Goal: Check status

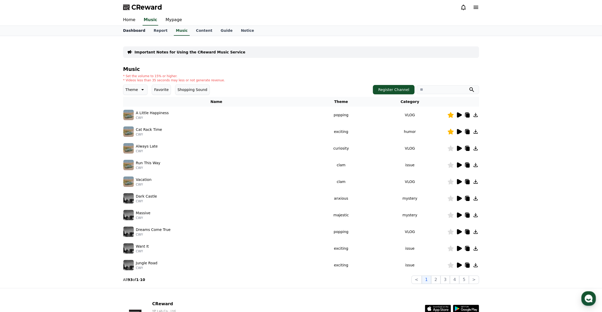
click at [135, 31] on link "Dashboard" at bounding box center [134, 31] width 30 height 10
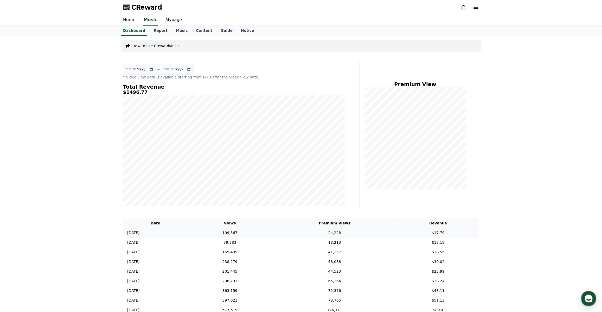
click at [361, 230] on td "24,228" at bounding box center [334, 233] width 125 height 10
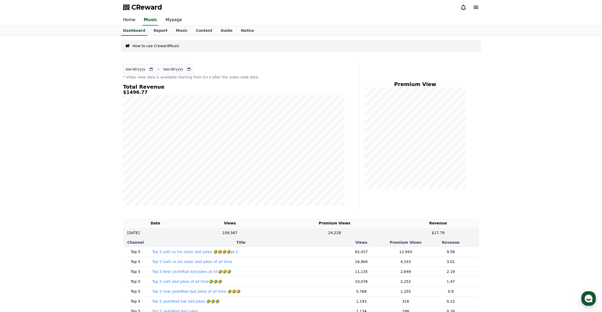
click at [218, 251] on p "Top 5 sath vs his sister dad jokes 🤣🤣🤣🤣pt.2" at bounding box center [195, 251] width 86 height 5
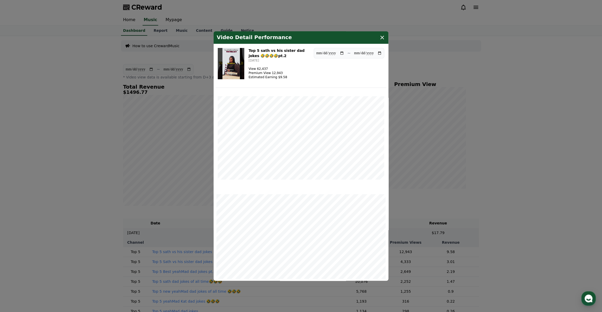
click at [380, 37] on icon "modal" at bounding box center [382, 37] width 6 height 6
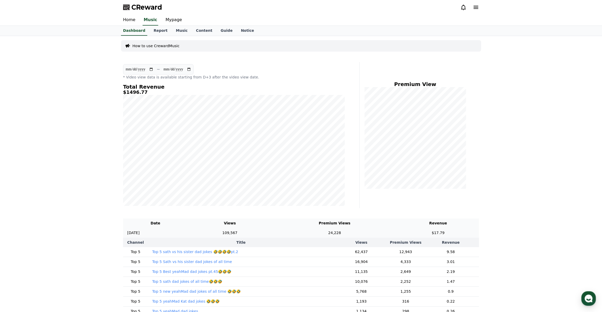
click at [348, 230] on td "24,228" at bounding box center [334, 233] width 125 height 10
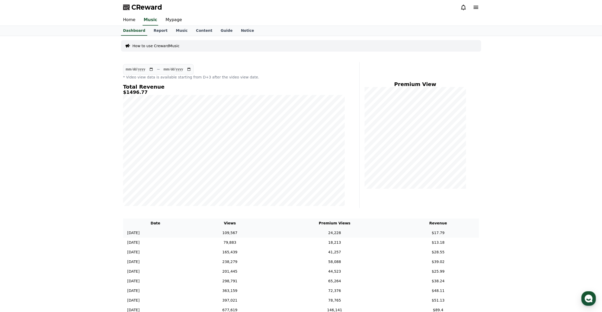
click at [348, 230] on td "24,228" at bounding box center [334, 233] width 125 height 10
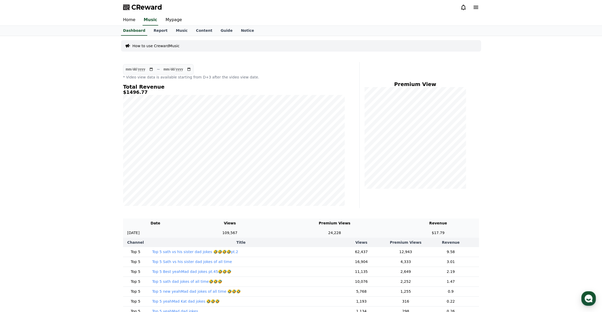
click at [305, 231] on td "24,228" at bounding box center [334, 233] width 125 height 10
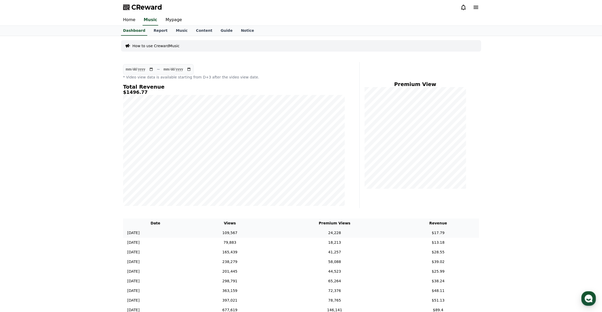
click at [305, 231] on td "24,228" at bounding box center [334, 233] width 125 height 10
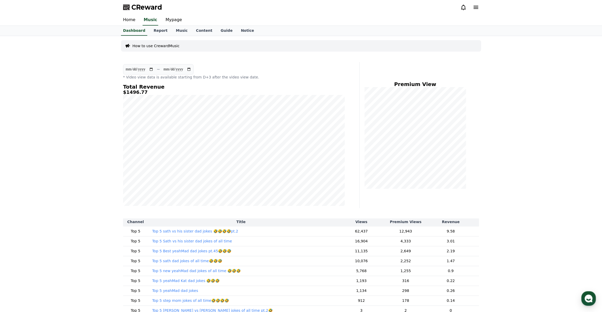
scroll to position [23, 0]
click at [204, 236] on p "Top 5 Sath vs his sister dad jokes of all time" at bounding box center [192, 237] width 80 height 5
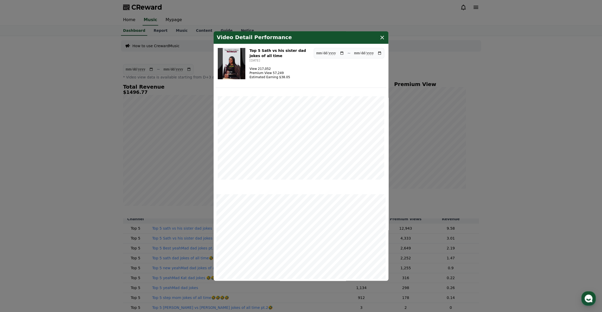
click at [380, 38] on icon "modal" at bounding box center [382, 37] width 6 height 6
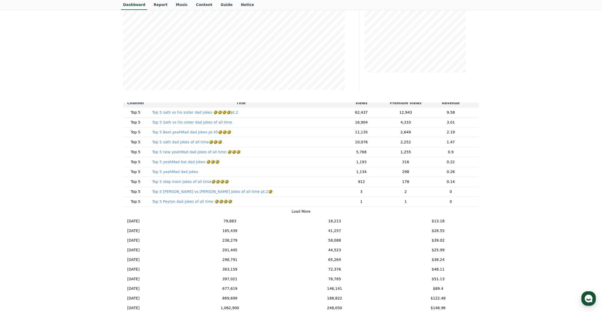
scroll to position [118, 0]
click at [169, 127] on p "Top 5 Best yeahMad dad jokes pt.45🤣🤣🤣" at bounding box center [191, 129] width 79 height 5
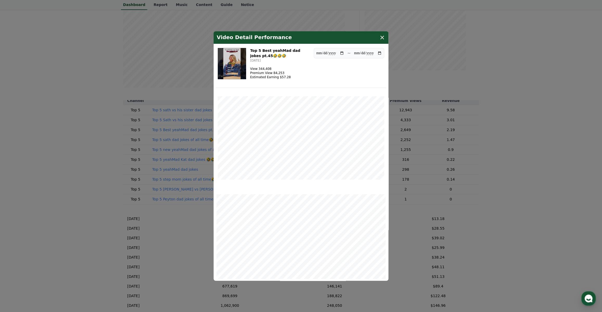
click at [384, 35] on icon "modal" at bounding box center [382, 37] width 6 height 6
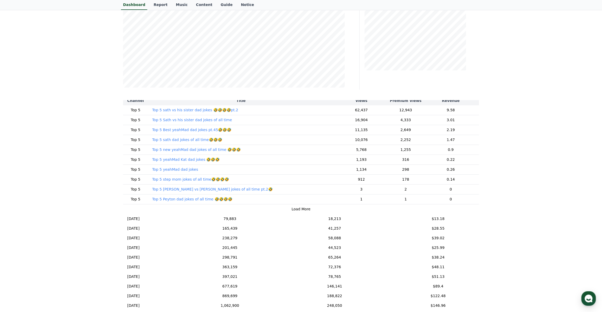
click at [201, 188] on p "Top 5 [PERSON_NAME] vs [PERSON_NAME] jokes of all time pt.2🤣" at bounding box center [212, 188] width 121 height 5
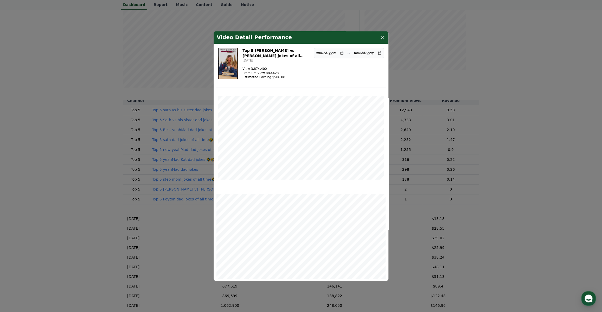
click at [383, 36] on icon "modal" at bounding box center [383, 38] width 4 height 4
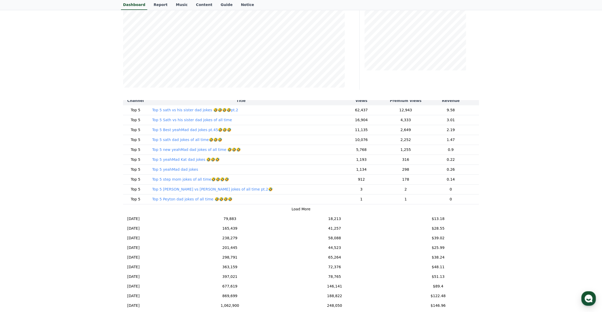
click at [191, 178] on p "Top 5 step mom jokes of all time🤣🤣🤣🤣" at bounding box center [190, 178] width 77 height 5
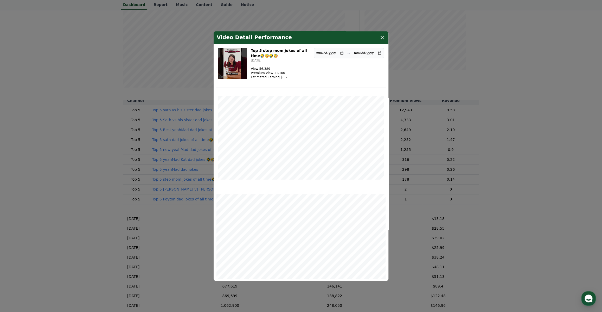
click at [384, 36] on icon "modal" at bounding box center [382, 37] width 6 height 6
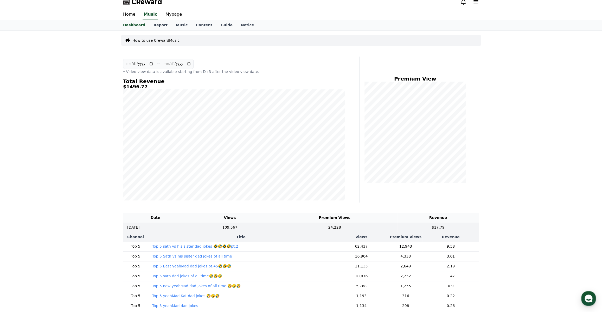
scroll to position [0, 0]
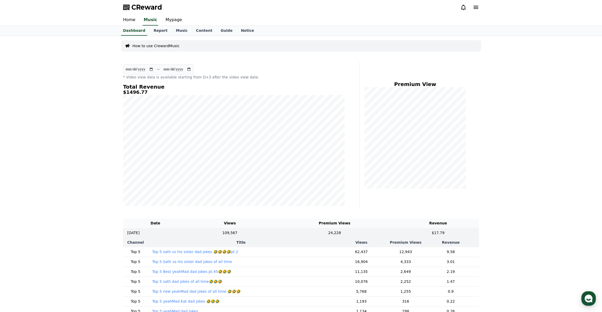
click at [153, 69] on input "**********" at bounding box center [139, 69] width 28 height 6
type input "**********"
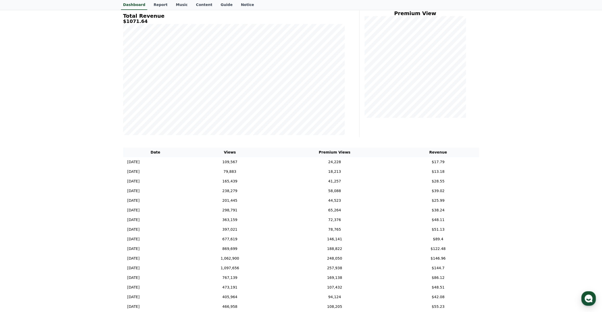
scroll to position [94, 0]
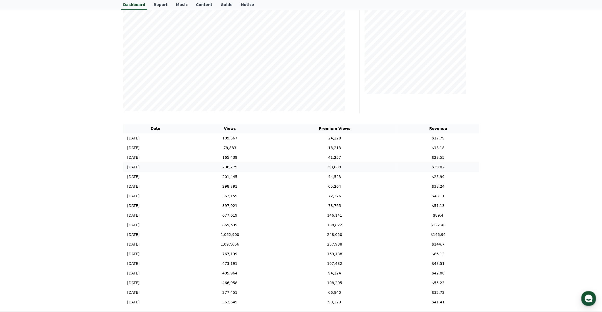
click at [365, 168] on td "58,088" at bounding box center [334, 167] width 125 height 10
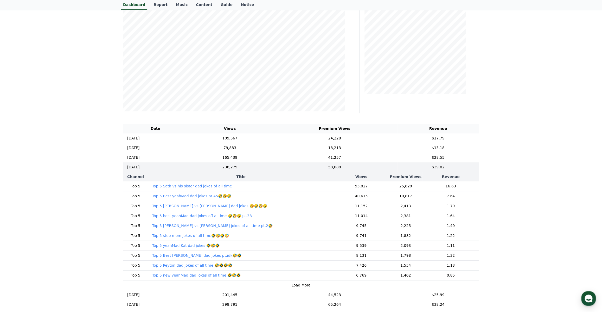
click at [203, 184] on p "Top 5 Sath vs his sister dad jokes of all time" at bounding box center [192, 185] width 80 height 5
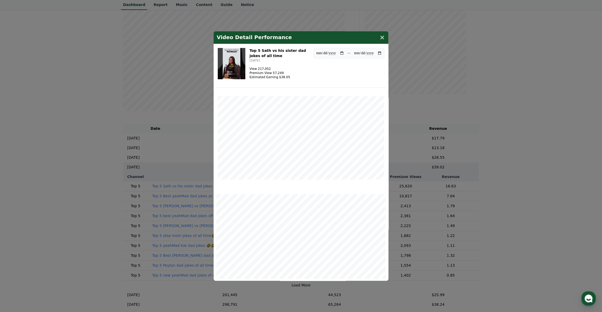
click at [381, 37] on icon "modal" at bounding box center [382, 37] width 6 height 6
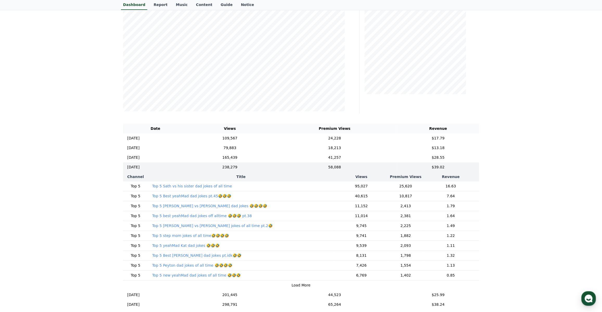
click at [529, 180] on div "**********" at bounding box center [301, 151] width 602 height 421
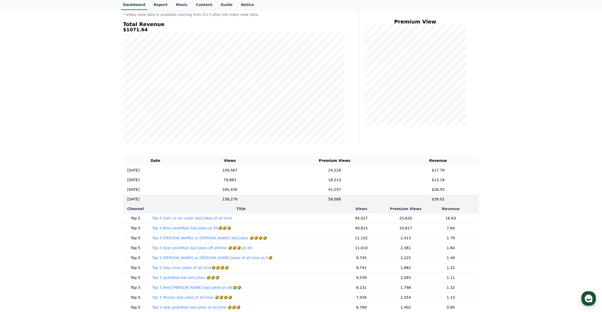
scroll to position [0, 0]
